Goal: Task Accomplishment & Management: Manage account settings

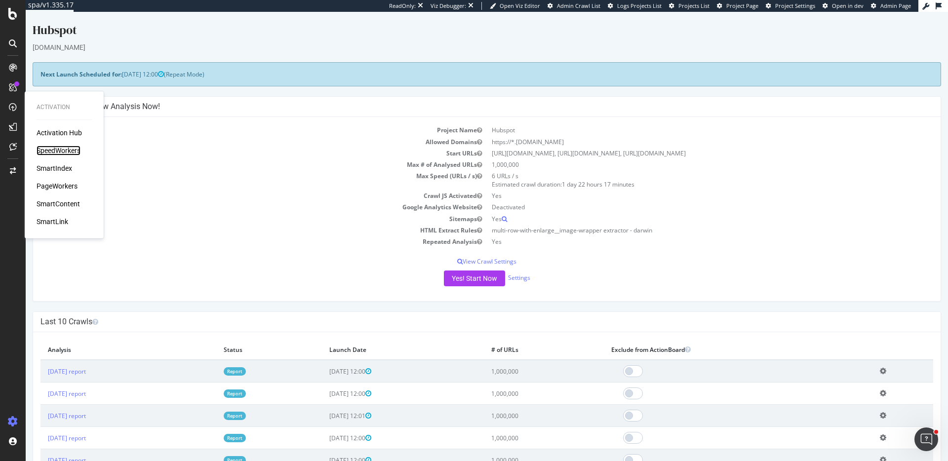
click at [60, 150] on div "SpeedWorkers" at bounding box center [59, 151] width 44 height 10
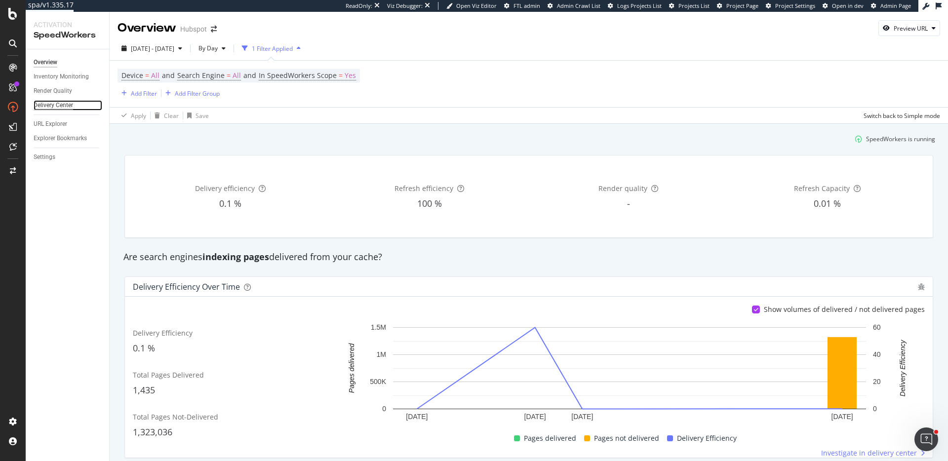
click at [53, 106] on div "Delivery Center" at bounding box center [54, 105] width 40 height 10
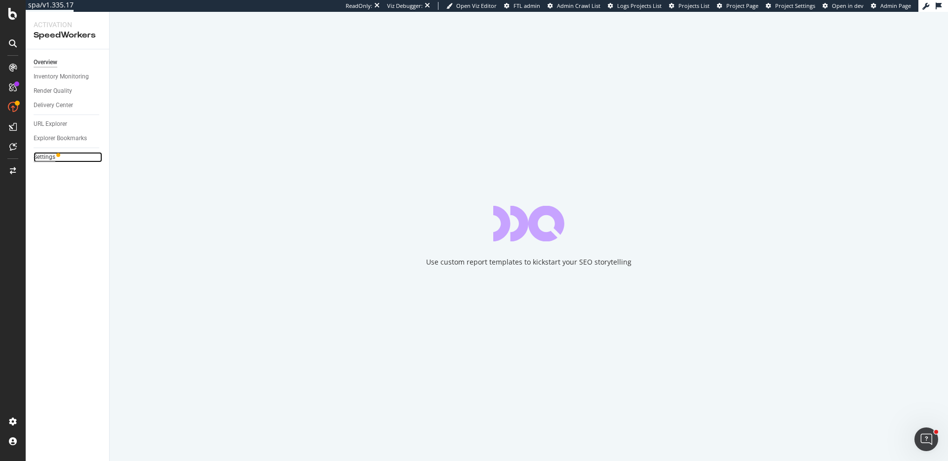
click at [48, 159] on div "Settings" at bounding box center [45, 157] width 22 height 10
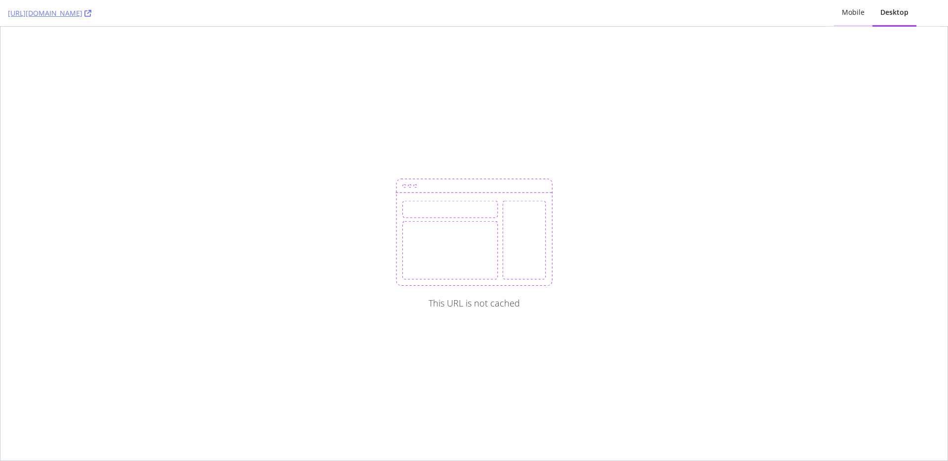
click at [852, 11] on div "Mobile" at bounding box center [853, 12] width 23 height 10
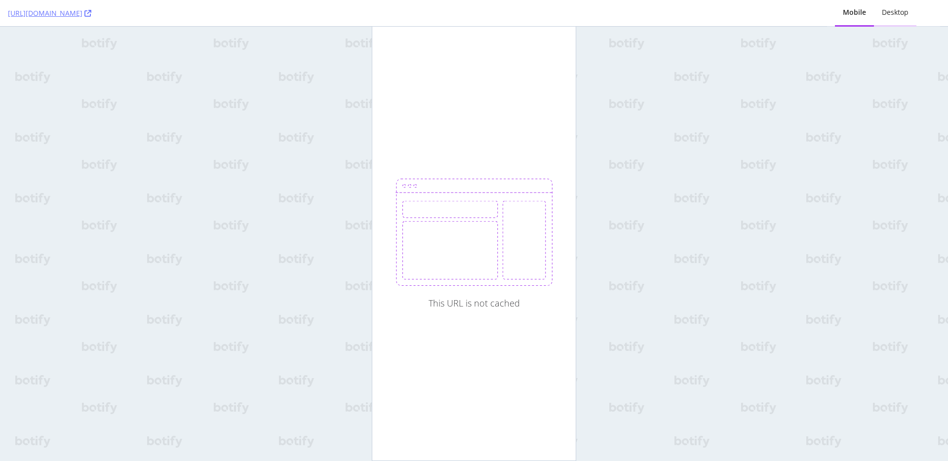
click at [884, 10] on div "Desktop" at bounding box center [895, 12] width 27 height 10
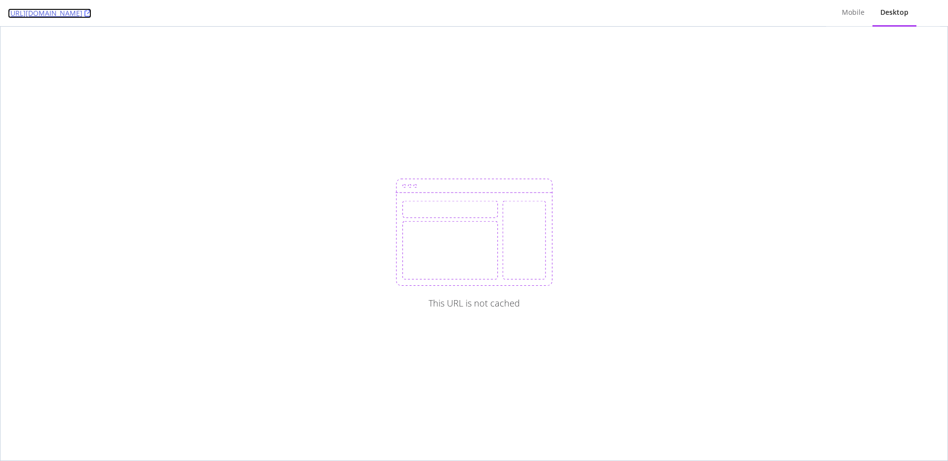
click at [91, 12] on icon at bounding box center [87, 13] width 7 height 7
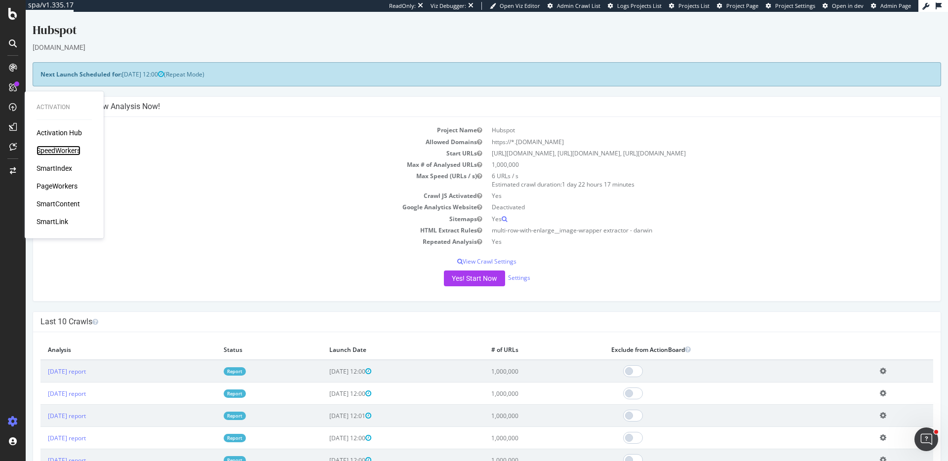
click at [59, 151] on div "SpeedWorkers" at bounding box center [59, 151] width 44 height 10
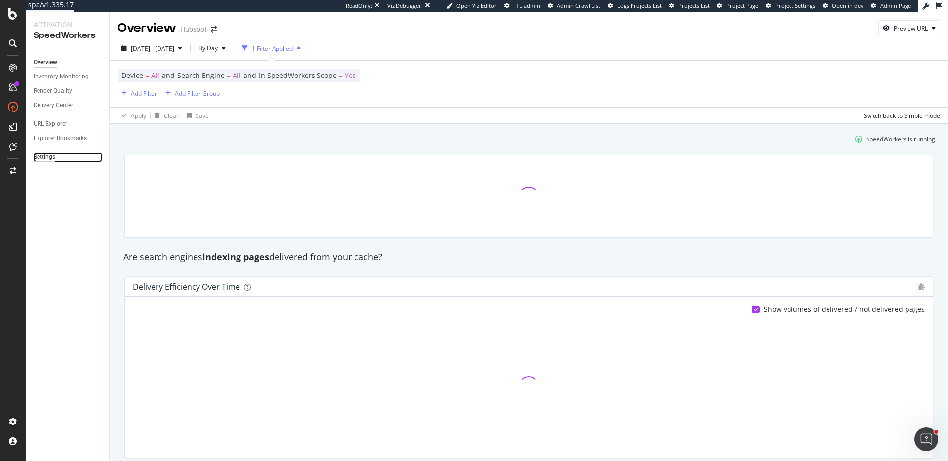
click at [43, 157] on div "Settings" at bounding box center [45, 157] width 22 height 10
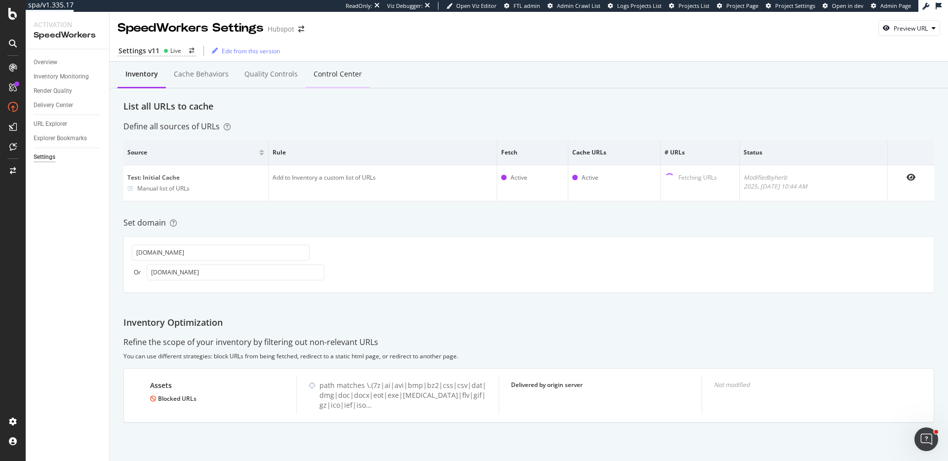
click at [333, 72] on div "Control Center" at bounding box center [338, 74] width 48 height 10
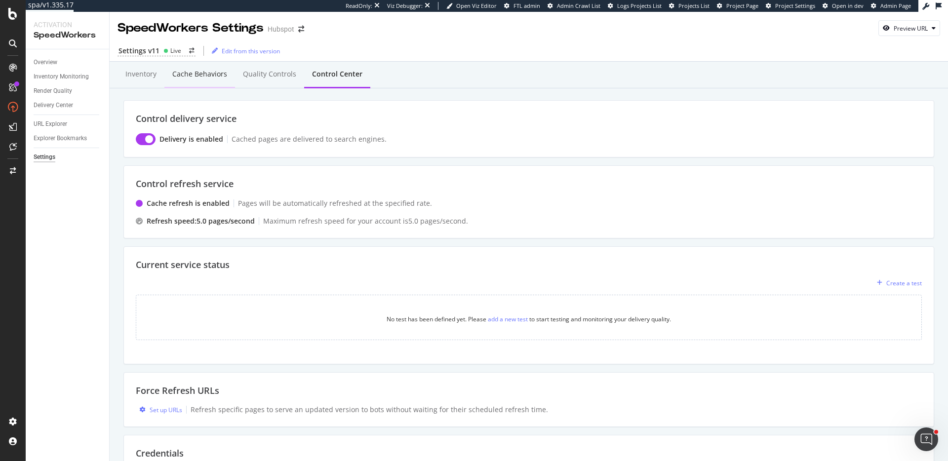
click at [212, 82] on div "Cache behaviors" at bounding box center [199, 74] width 71 height 27
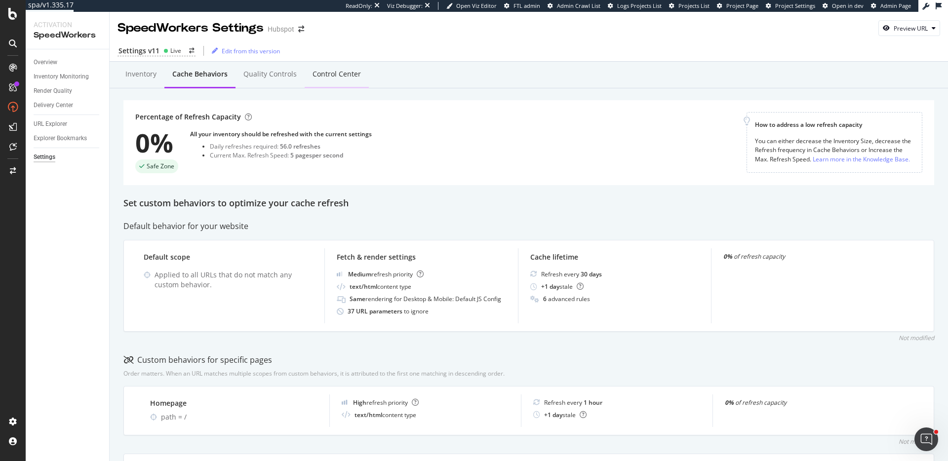
click at [342, 77] on div "Control Center" at bounding box center [337, 74] width 48 height 10
